Goal: Navigation & Orientation: Go to known website

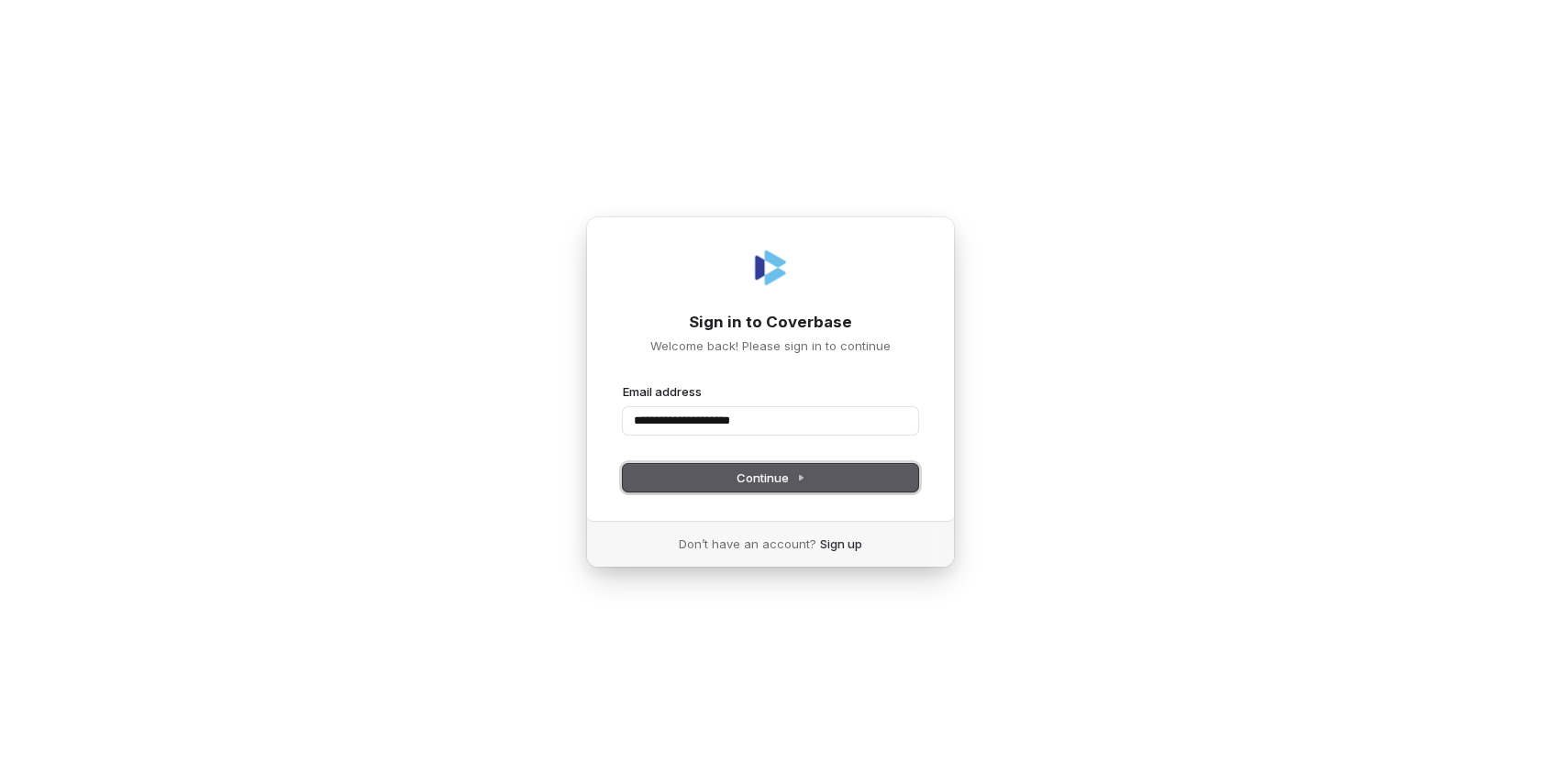
click at [704, 482] on button "Continue" at bounding box center [770, 477] width 295 height 27
type input "**********"
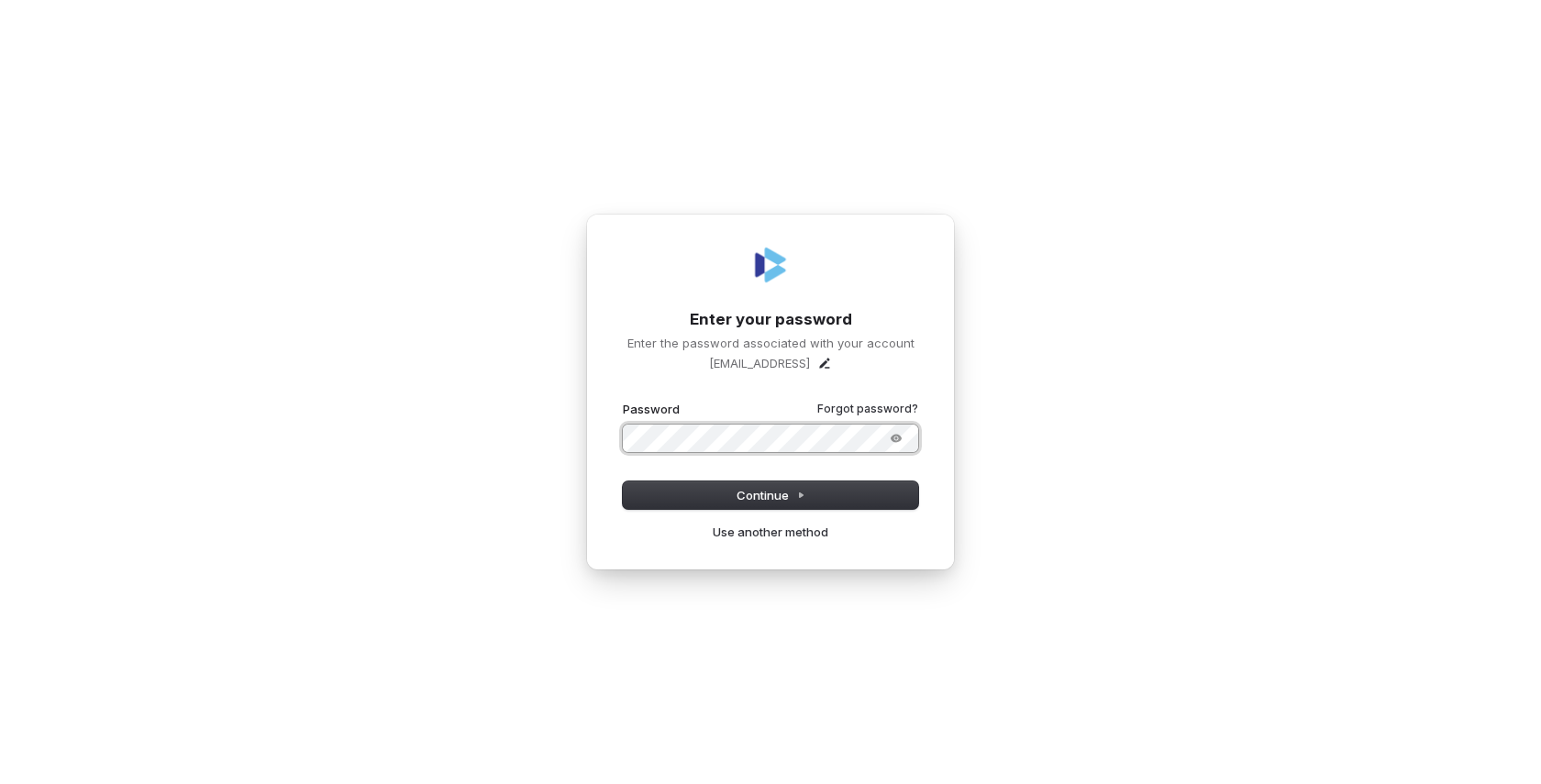
click at [623, 401] on button "submit" at bounding box center [623, 401] width 0 height 0
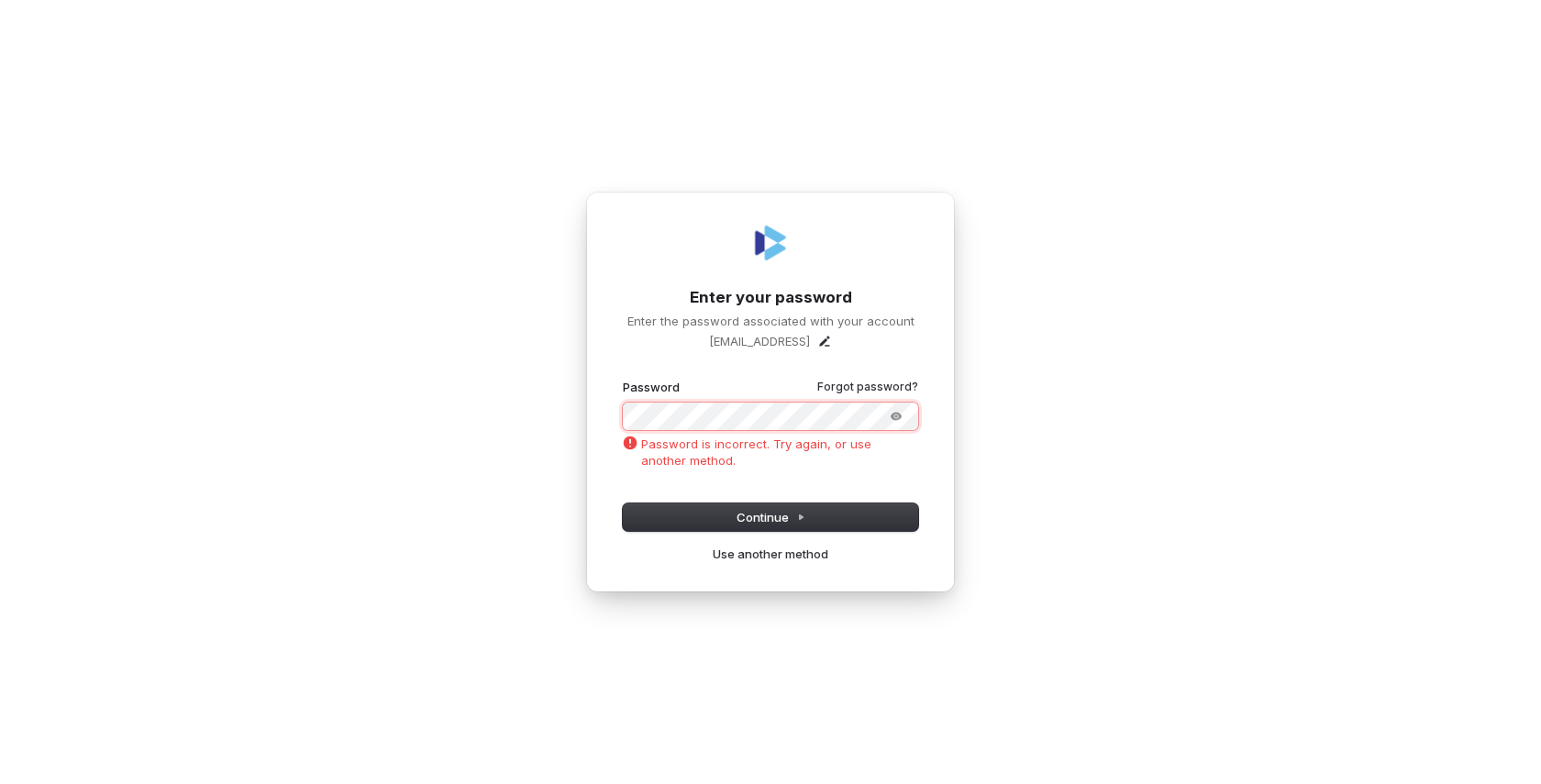
click at [623, 378] on button "submit" at bounding box center [623, 378] width 0 height 0
